Goal: Task Accomplishment & Management: Manage account settings

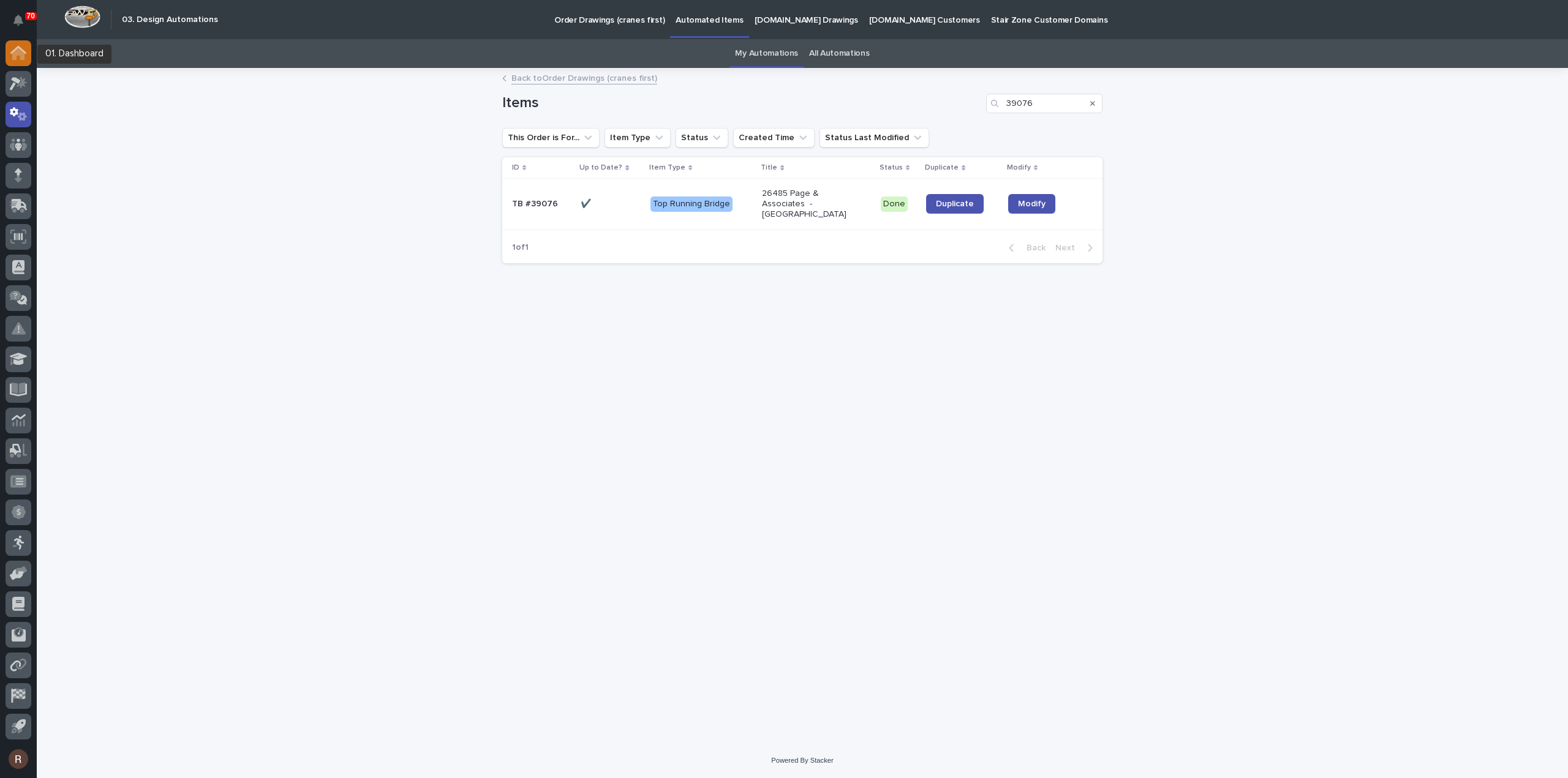
click at [16, 52] on icon at bounding box center [18, 54] width 12 height 12
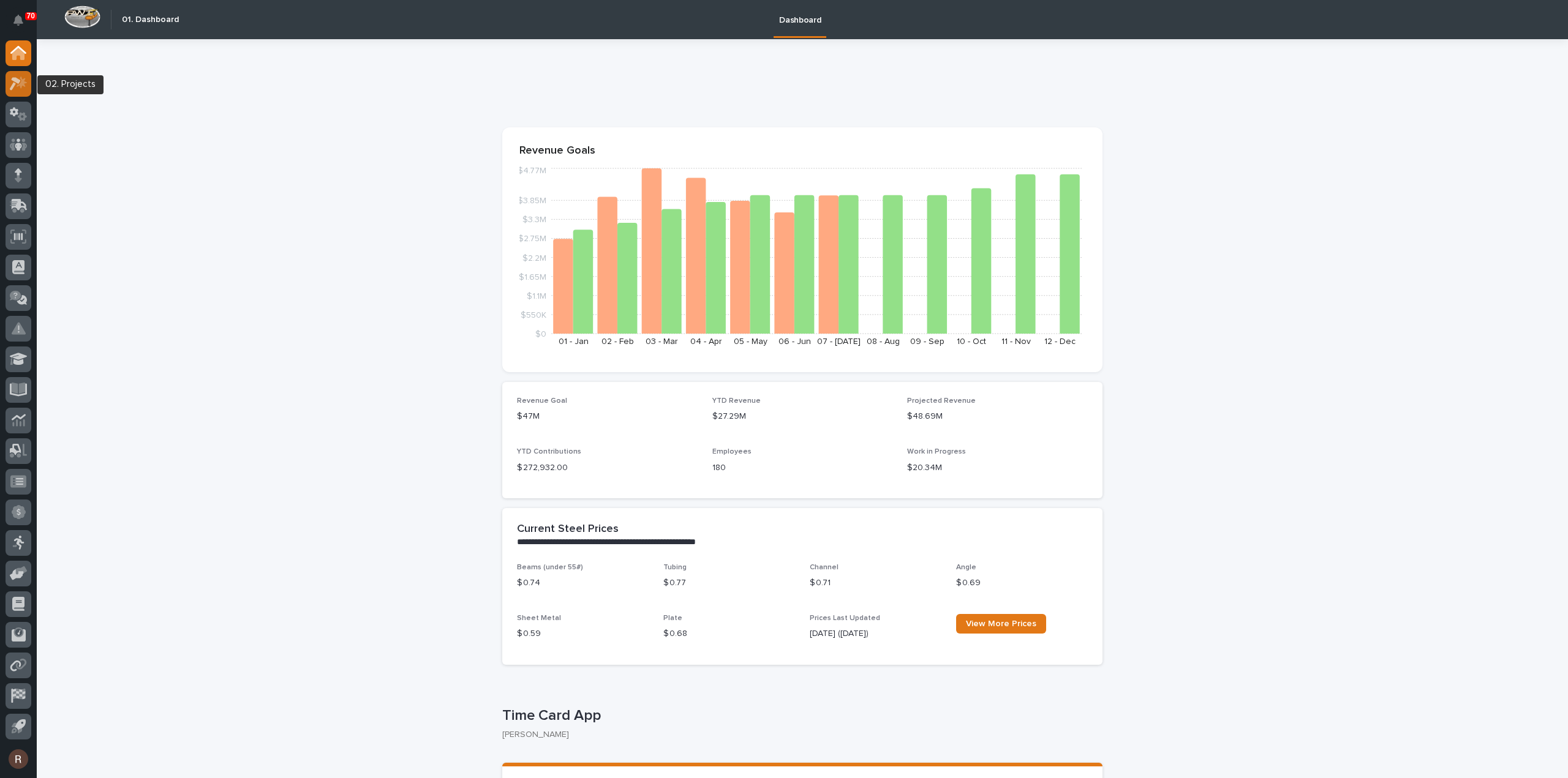
click at [28, 85] on div at bounding box center [18, 84] width 26 height 26
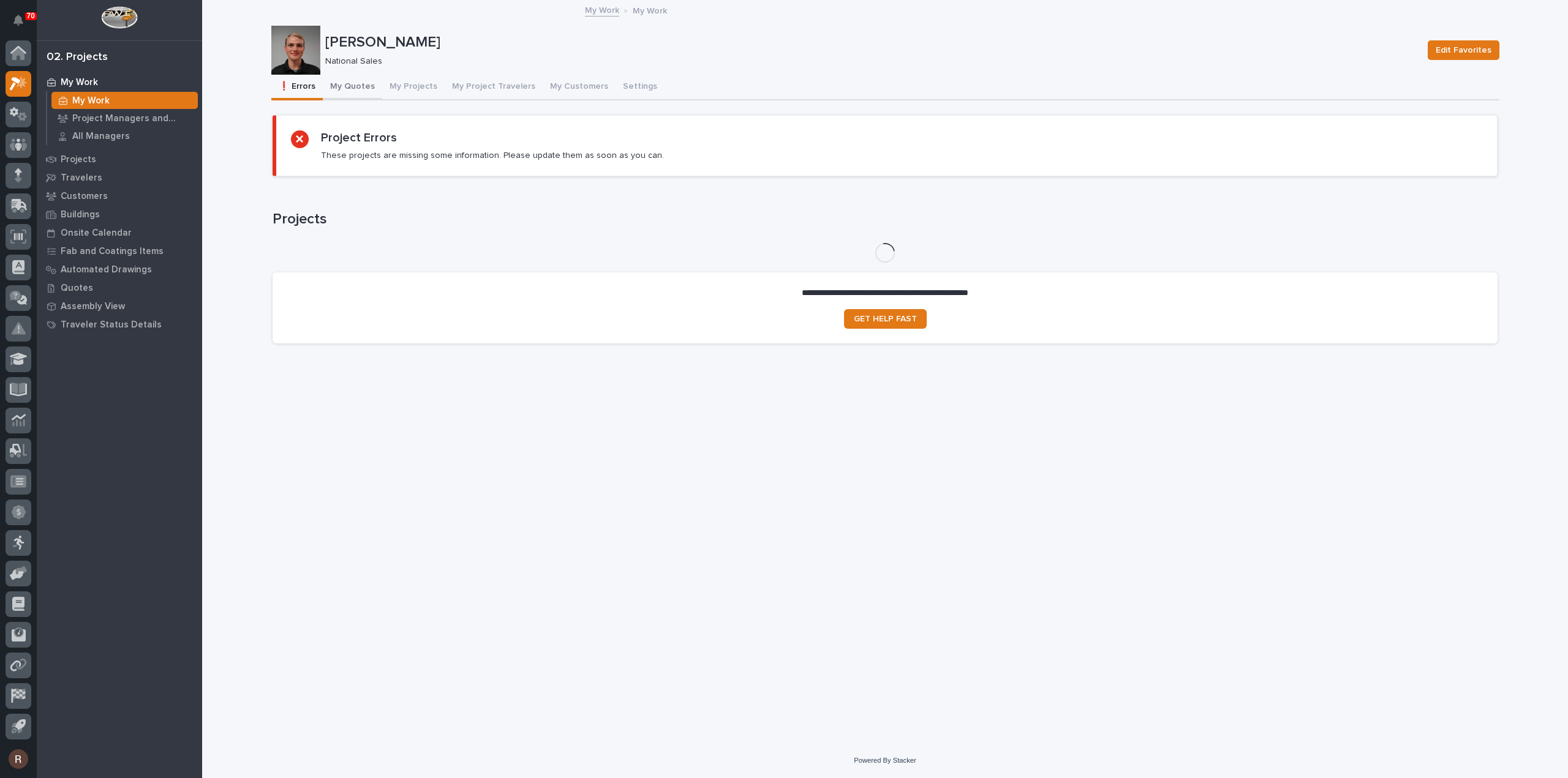
click at [344, 89] on button "My Quotes" at bounding box center [352, 88] width 59 height 26
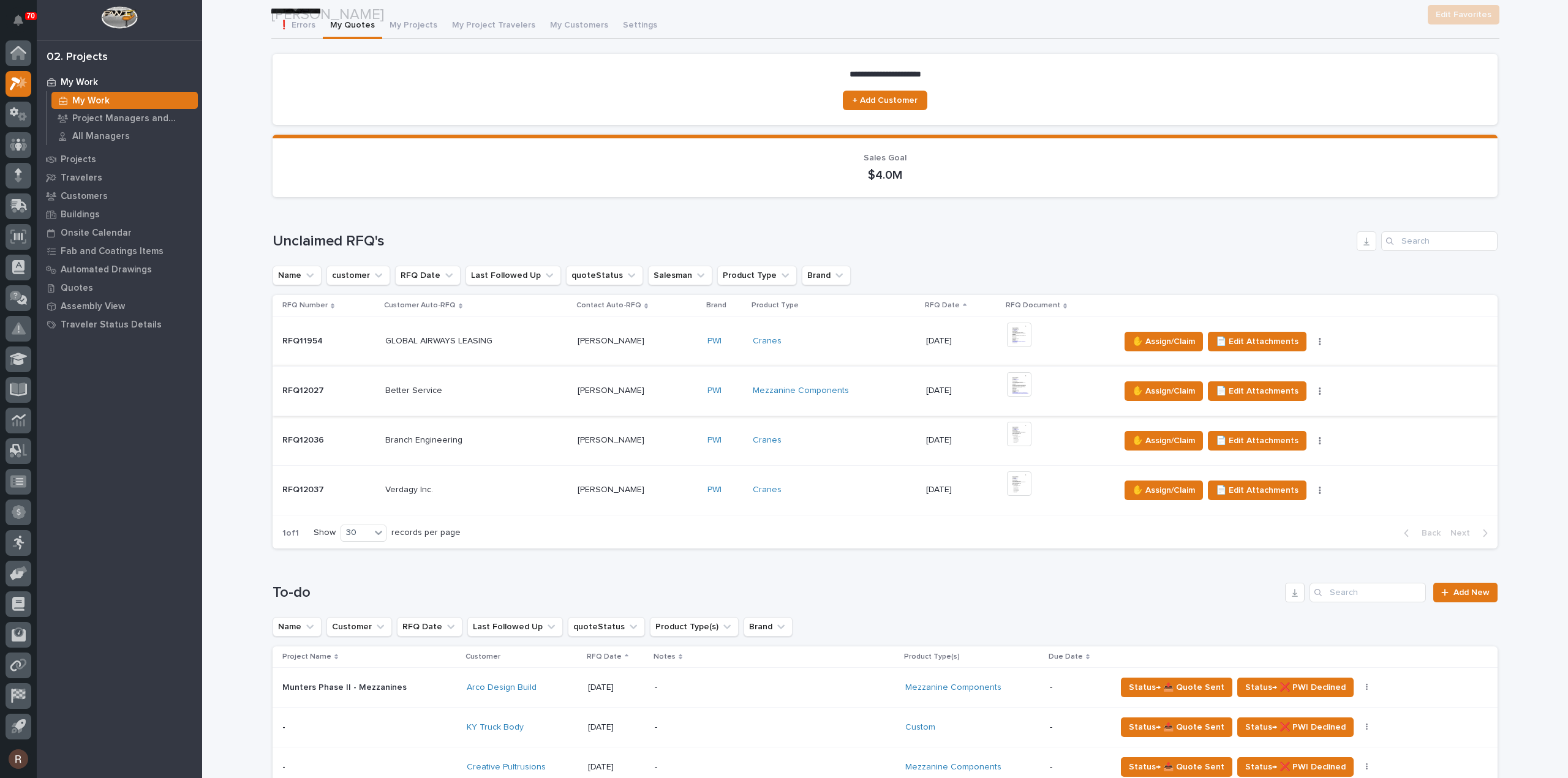
scroll to position [184, 0]
